Goal: Information Seeking & Learning: Learn about a topic

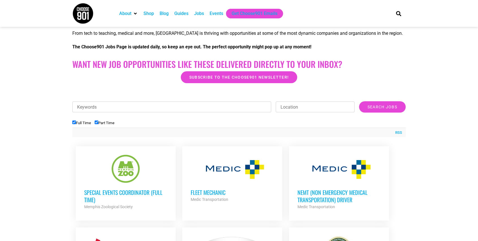
scroll to position [113, 0]
click at [108, 122] on label "Part Time" at bounding box center [105, 123] width 20 height 4
click at [98, 122] on input "Part Time" at bounding box center [97, 122] width 4 height 4
checkbox input "false"
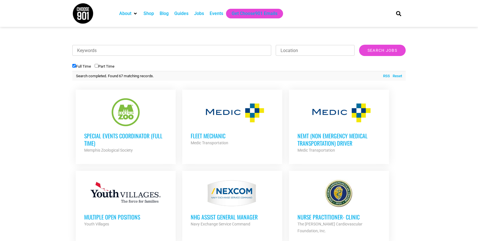
click at [164, 136] on h3 "Special Events Coordinator (Full Time)" at bounding box center [125, 139] width 83 height 15
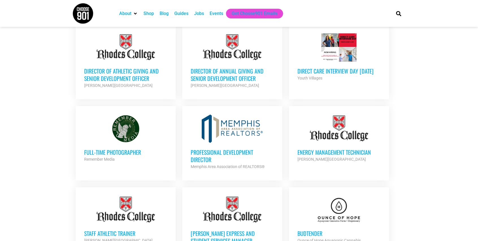
scroll to position [452, 0]
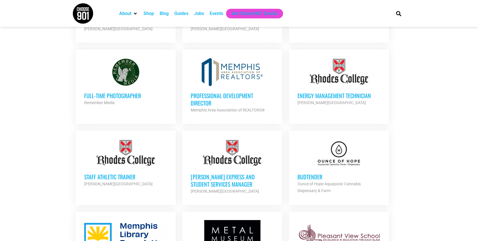
click at [316, 173] on h3 "Budtender" at bounding box center [338, 176] width 83 height 7
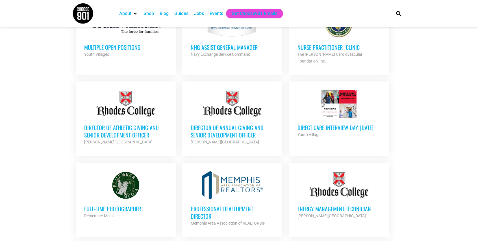
scroll to position [226, 0]
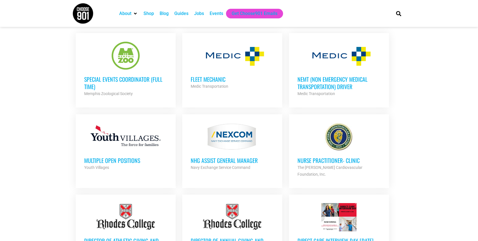
click at [225, 164] on div "Navy Exchange Service Command" at bounding box center [232, 167] width 83 height 7
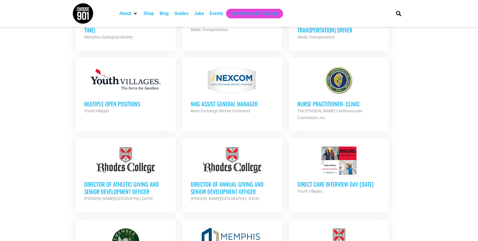
scroll to position [367, 0]
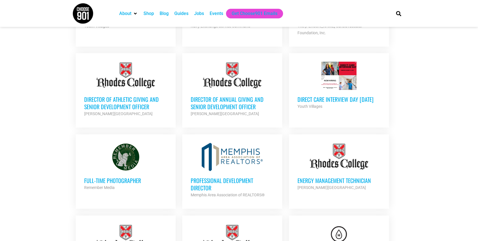
click at [143, 150] on div at bounding box center [125, 157] width 83 height 28
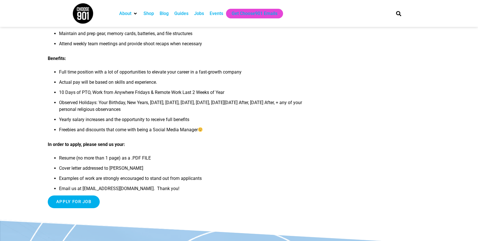
scroll to position [282, 0]
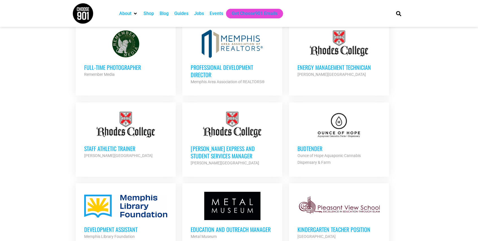
scroll to position [565, 0]
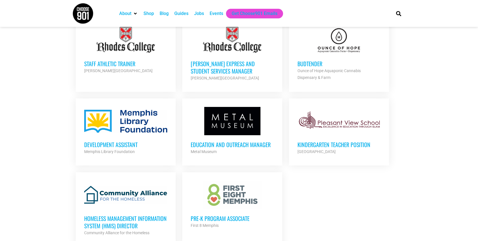
click at [102, 125] on div at bounding box center [125, 121] width 83 height 28
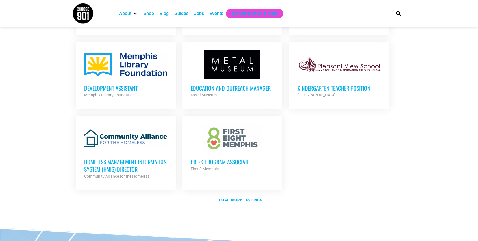
scroll to position [650, 0]
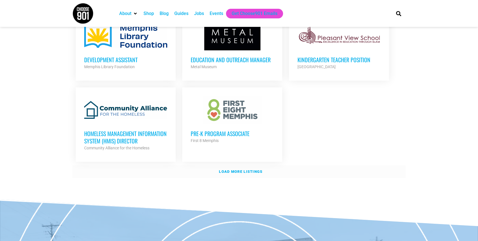
click at [259, 169] on strong "Load more listings" at bounding box center [240, 171] width 43 height 4
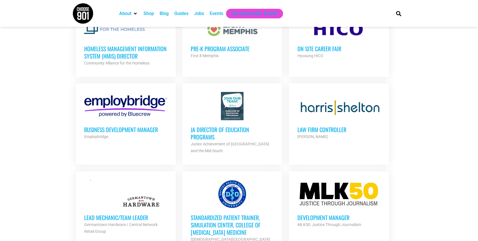
scroll to position [791, 0]
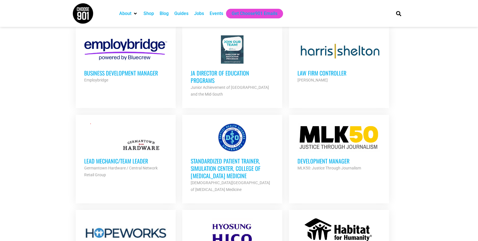
click at [227, 159] on h3 "Standardized Patient Trainer, Simulation Center, College of [MEDICAL_DATA] Medi…" at bounding box center [232, 168] width 83 height 22
